Goal: Information Seeking & Learning: Learn about a topic

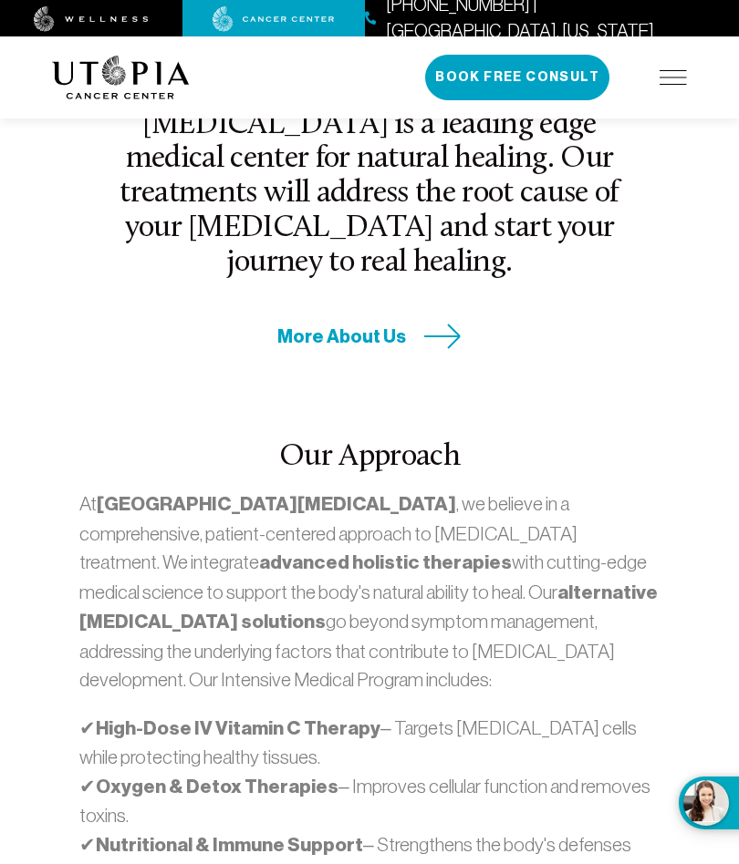
scroll to position [767, 0]
click at [381, 326] on span "More About Us" at bounding box center [341, 338] width 129 height 25
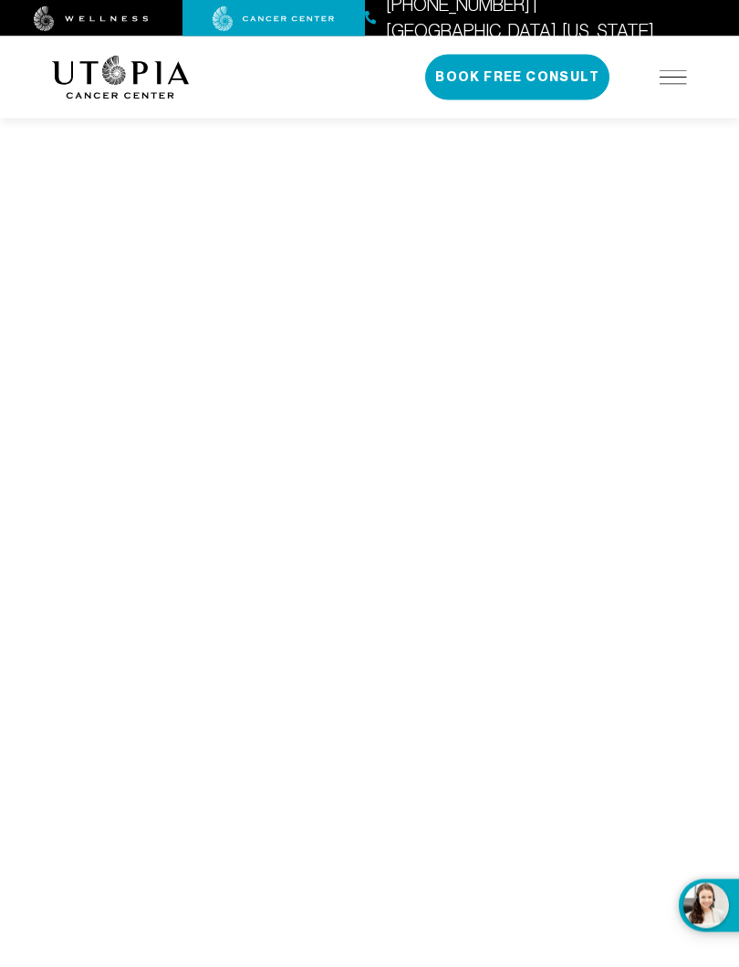
scroll to position [8389, 0]
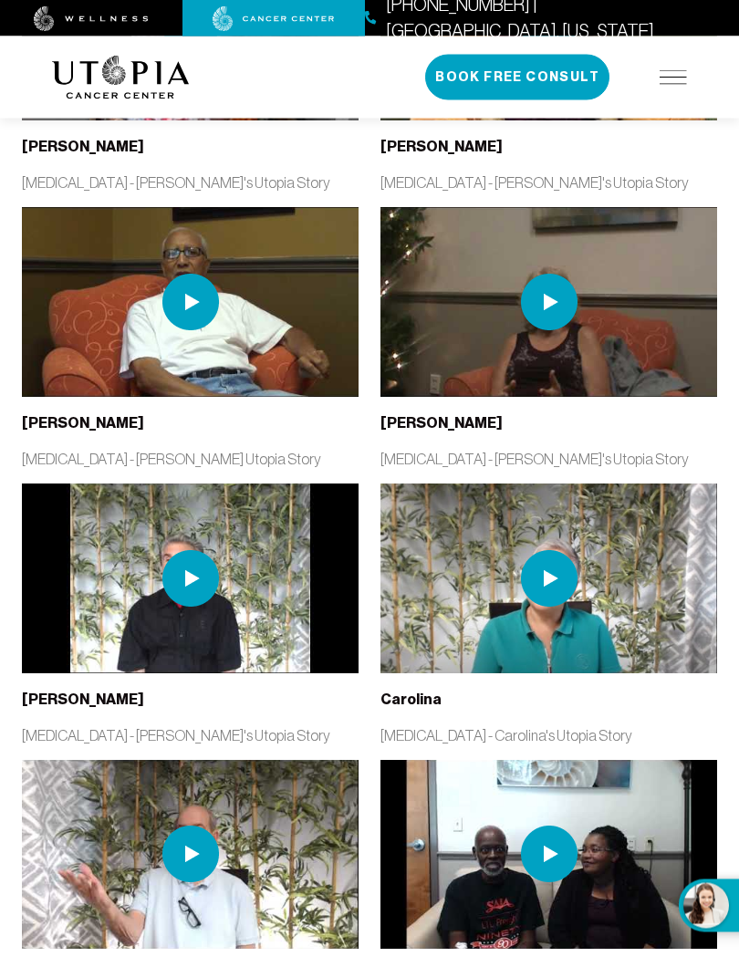
scroll to position [3711, 0]
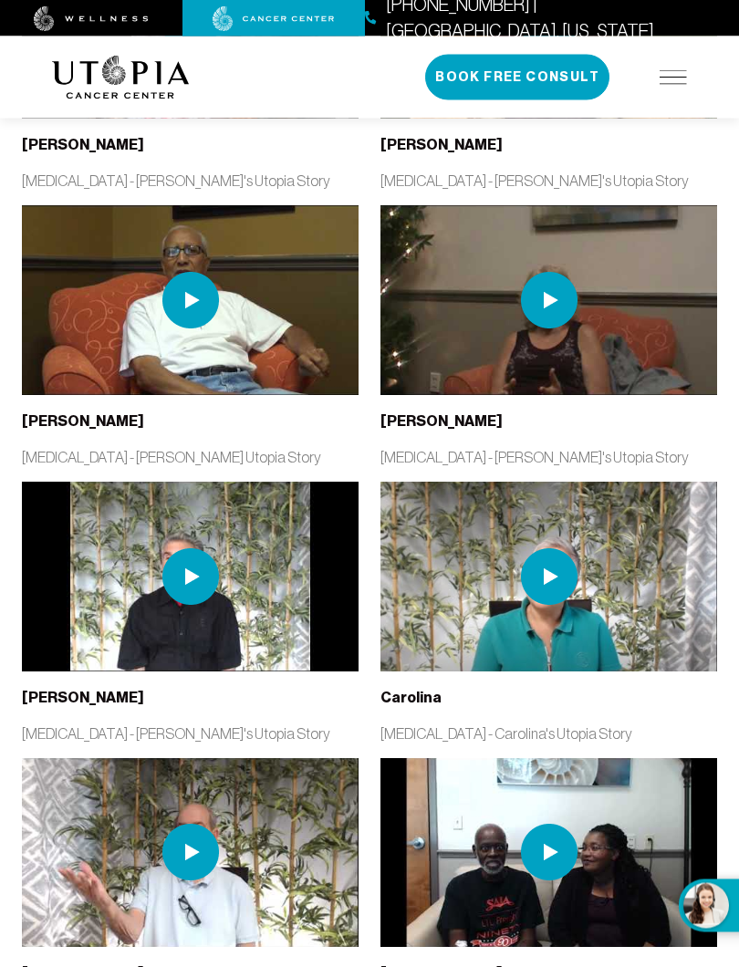
click at [198, 549] on img at bounding box center [190, 577] width 57 height 57
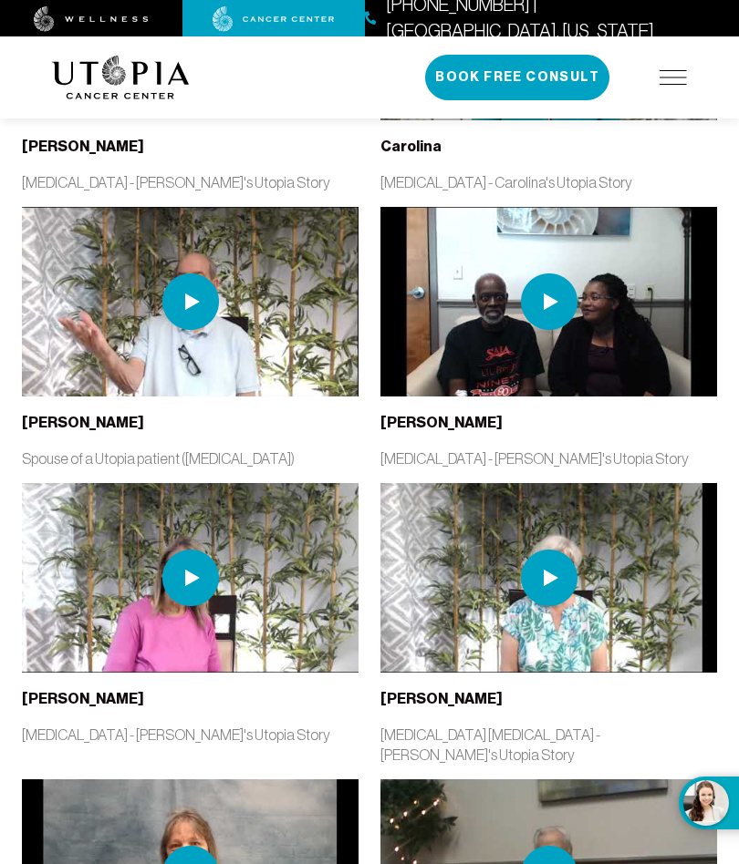
scroll to position [4199, 0]
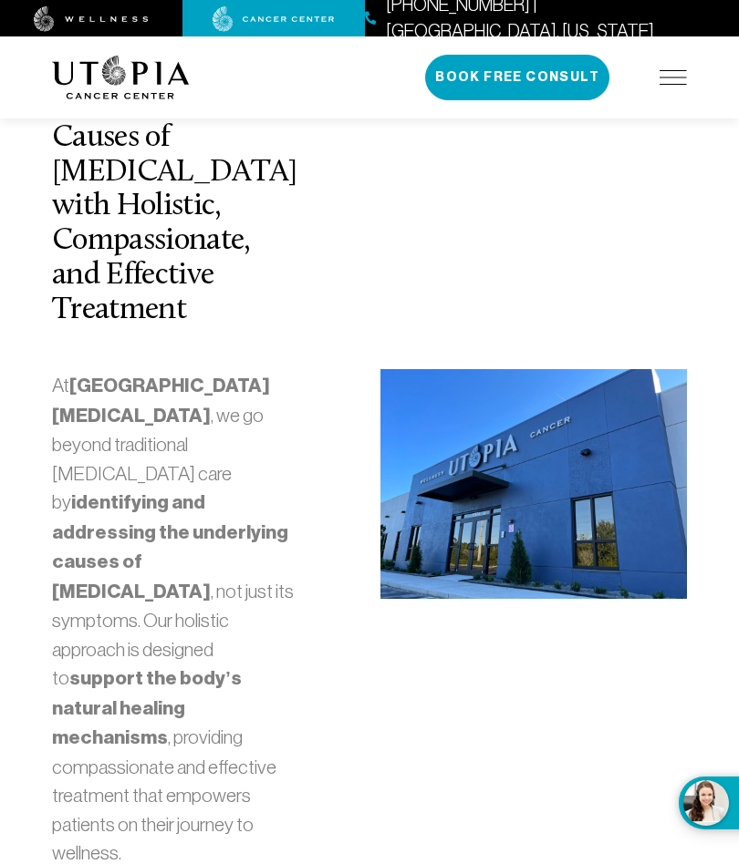
scroll to position [8390, 0]
